Goal: Task Accomplishment & Management: Manage account settings

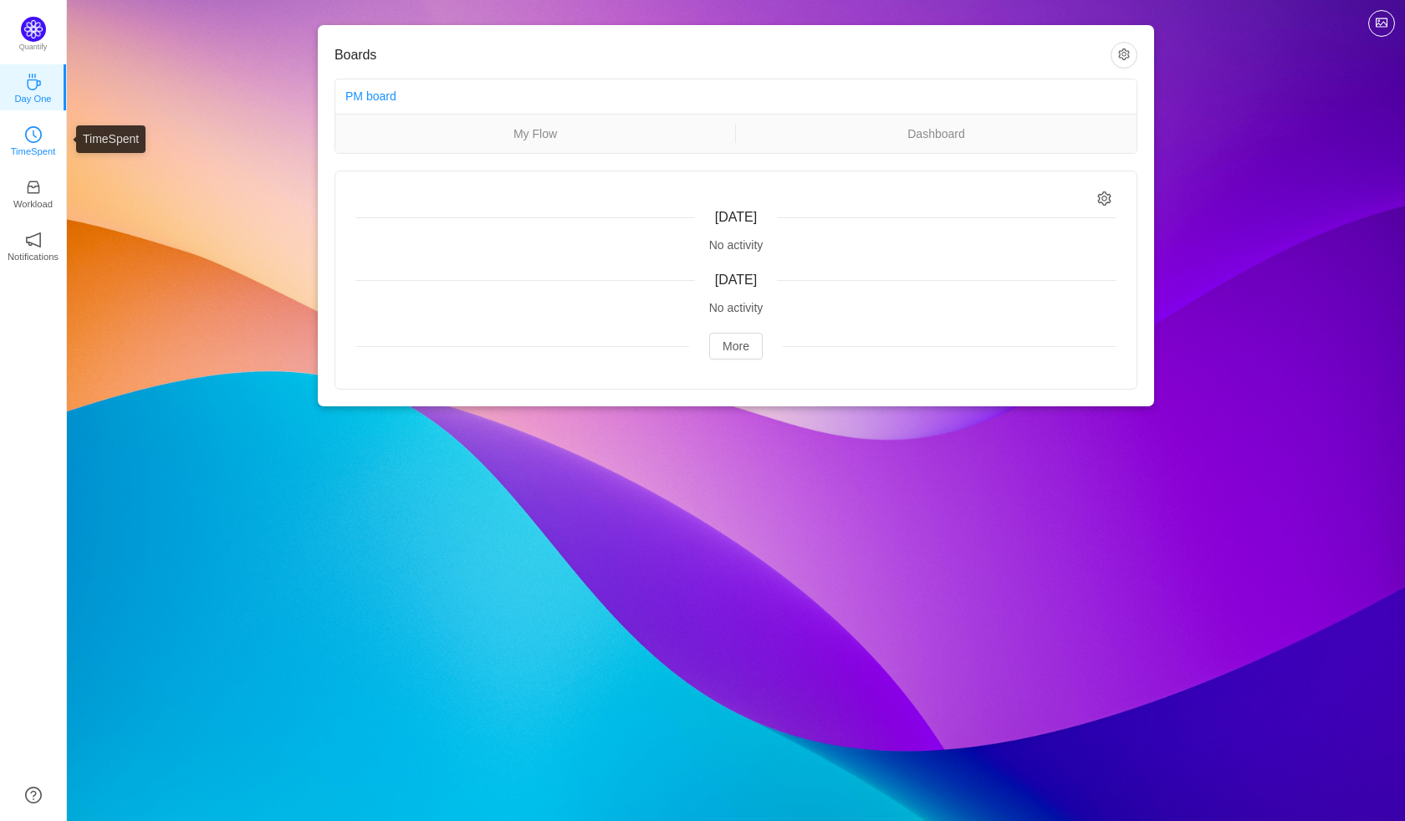
click at [25, 131] on link "TimeSpent" at bounding box center [33, 139] width 17 height 17
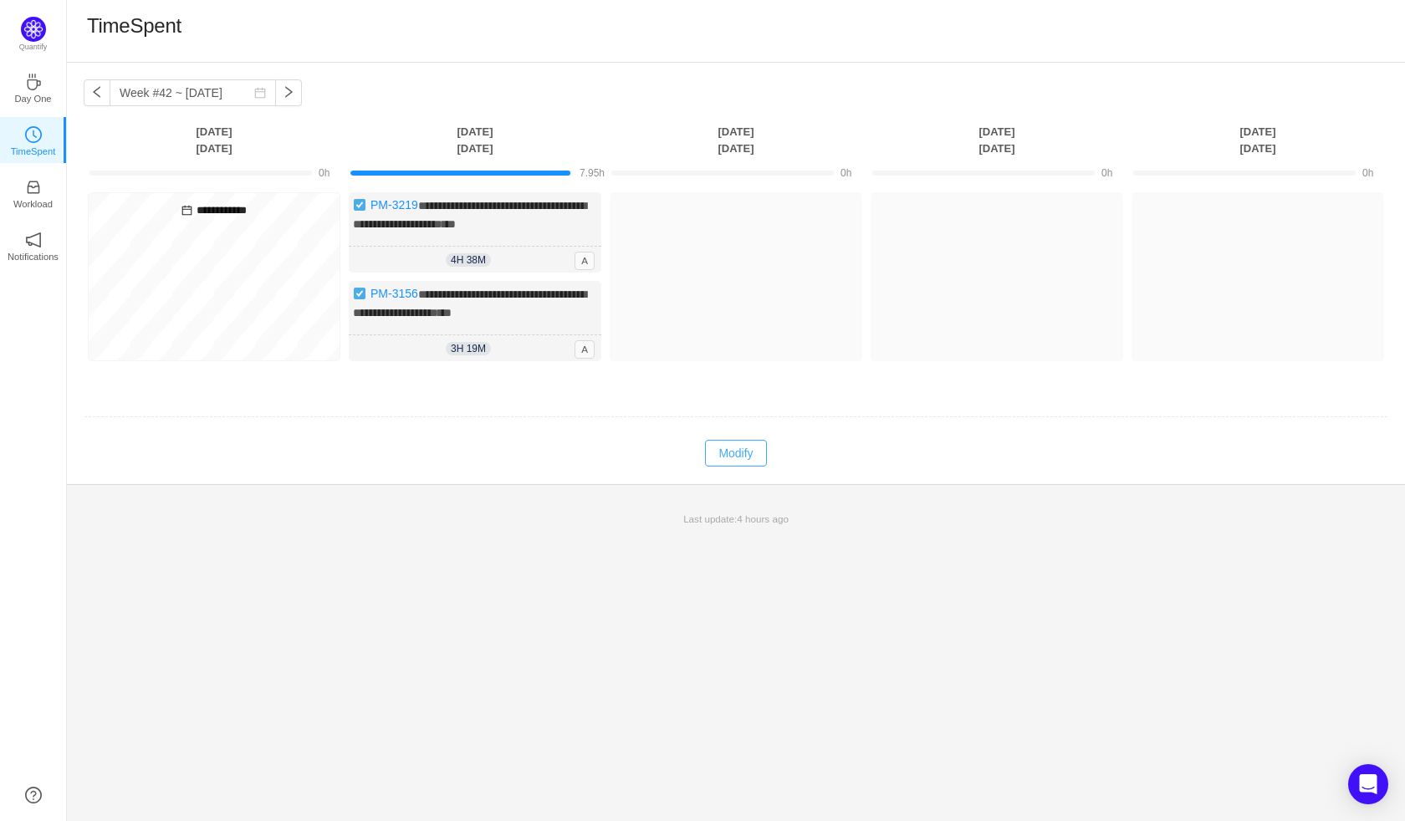
click at [721, 467] on button "Modify" at bounding box center [735, 453] width 61 height 27
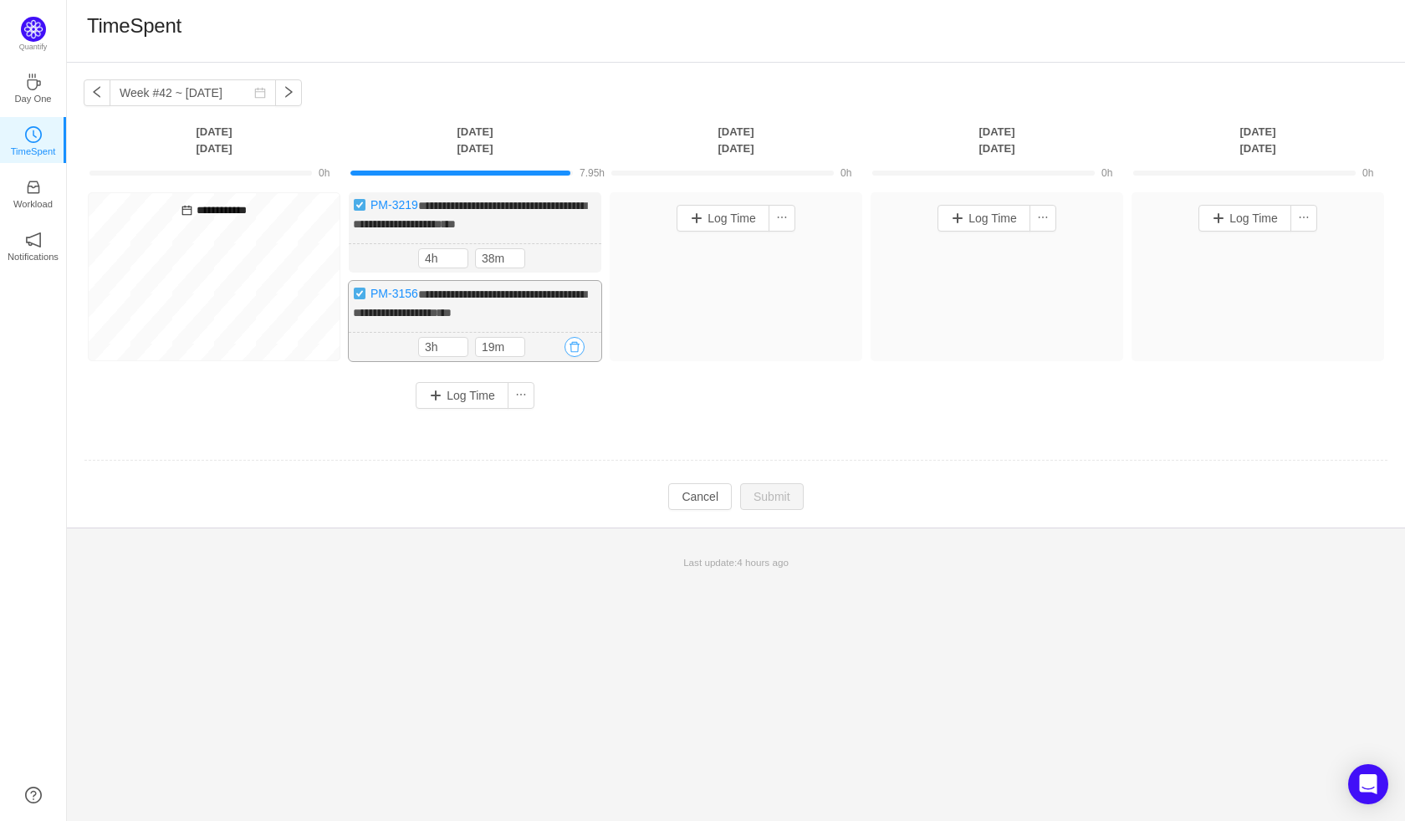
click at [575, 357] on button "button" at bounding box center [575, 347] width 20 height 20
click at [555, 438] on button "Yes" at bounding box center [556, 434] width 33 height 20
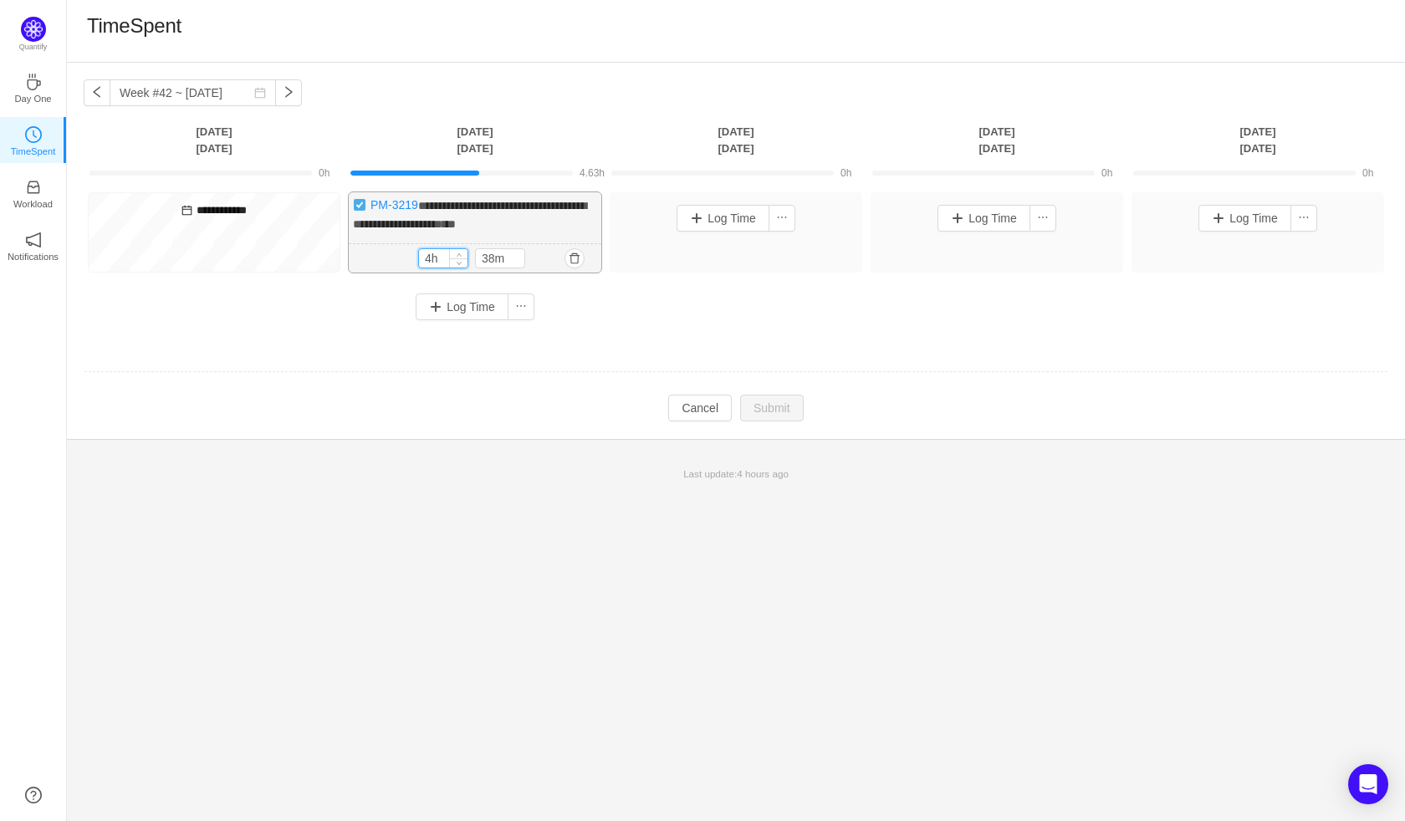
click at [428, 249] on input "4h" at bounding box center [443, 258] width 49 height 18
type input "8h"
click at [498, 269] on input "38m" at bounding box center [500, 259] width 49 height 18
type input "0m"
click at [765, 423] on button "Submit" at bounding box center [772, 410] width 64 height 27
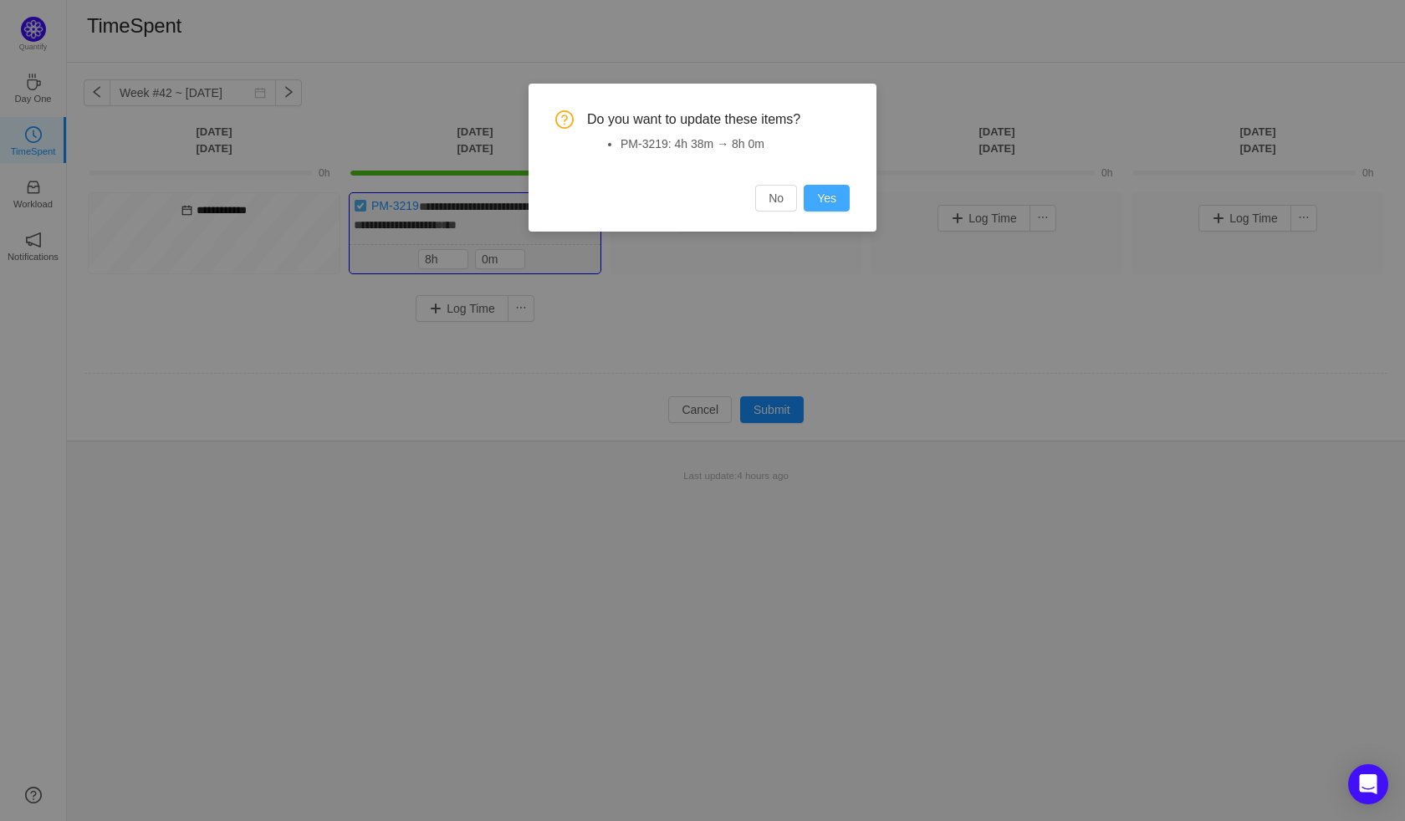
click at [830, 193] on button "Yes" at bounding box center [827, 198] width 46 height 27
